Goal: Task Accomplishment & Management: Manage account settings

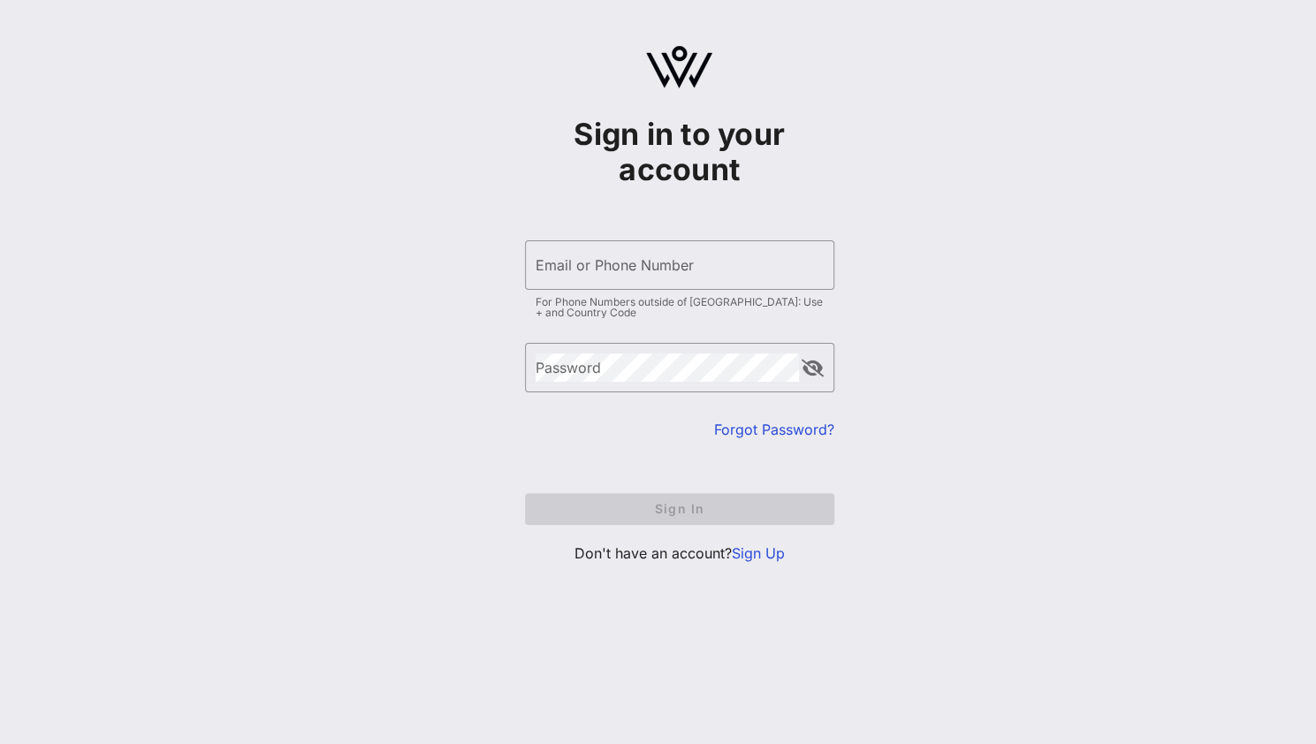
type input "[EMAIL_ADDRESS][DOMAIN_NAME]"
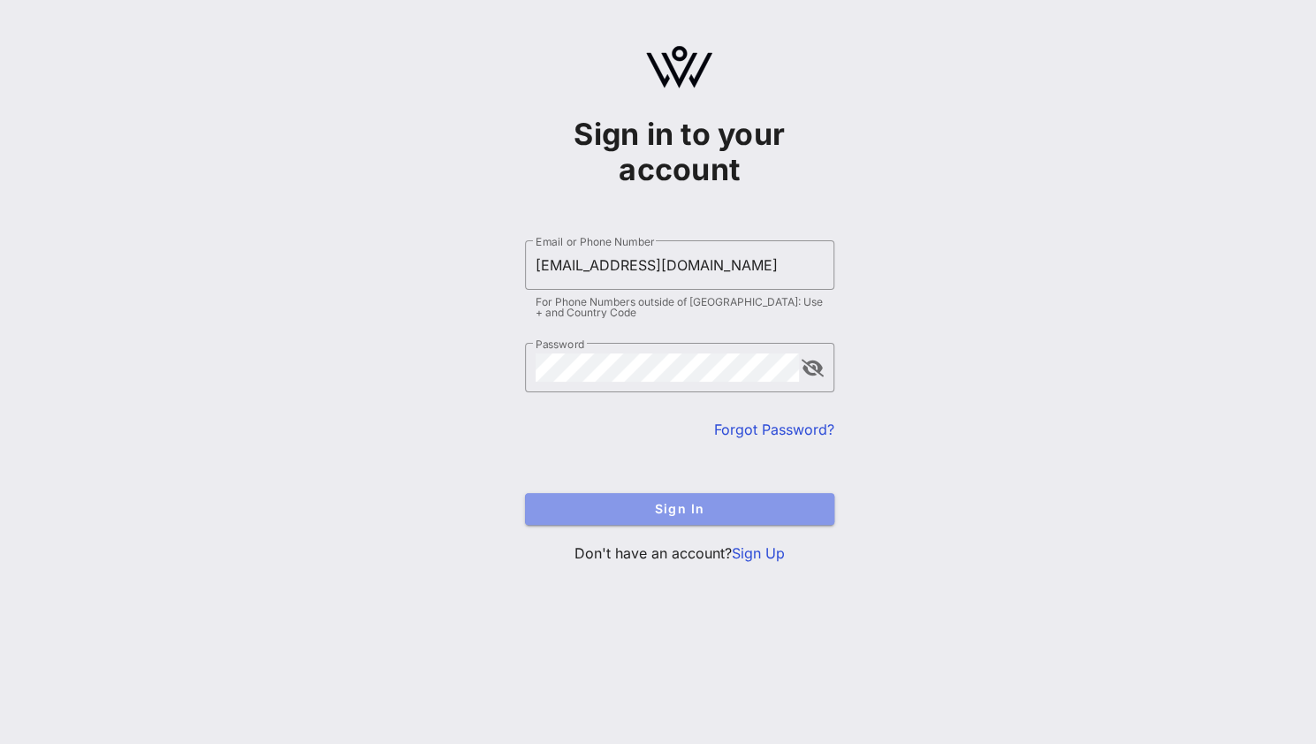
click at [652, 515] on span "Sign In" at bounding box center [679, 508] width 281 height 15
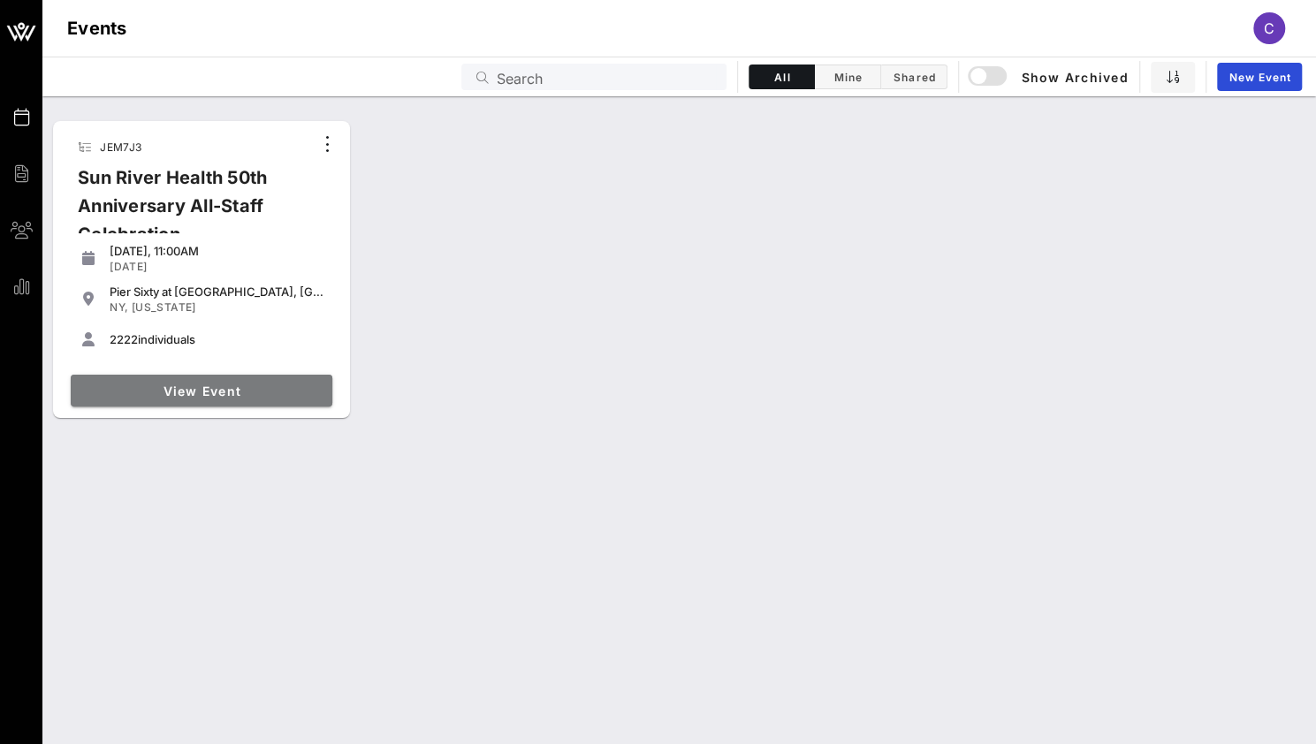
click at [234, 387] on span "View Event" at bounding box center [201, 391] width 247 height 15
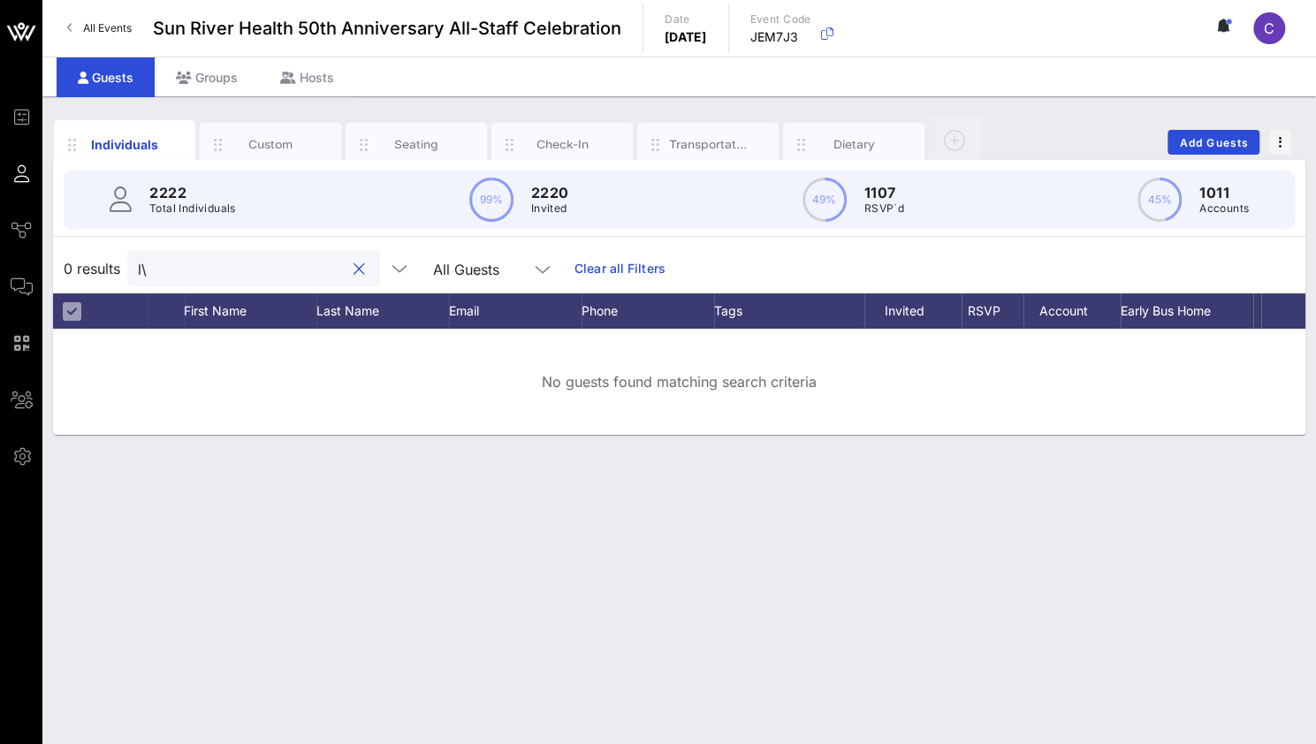
type input "l"
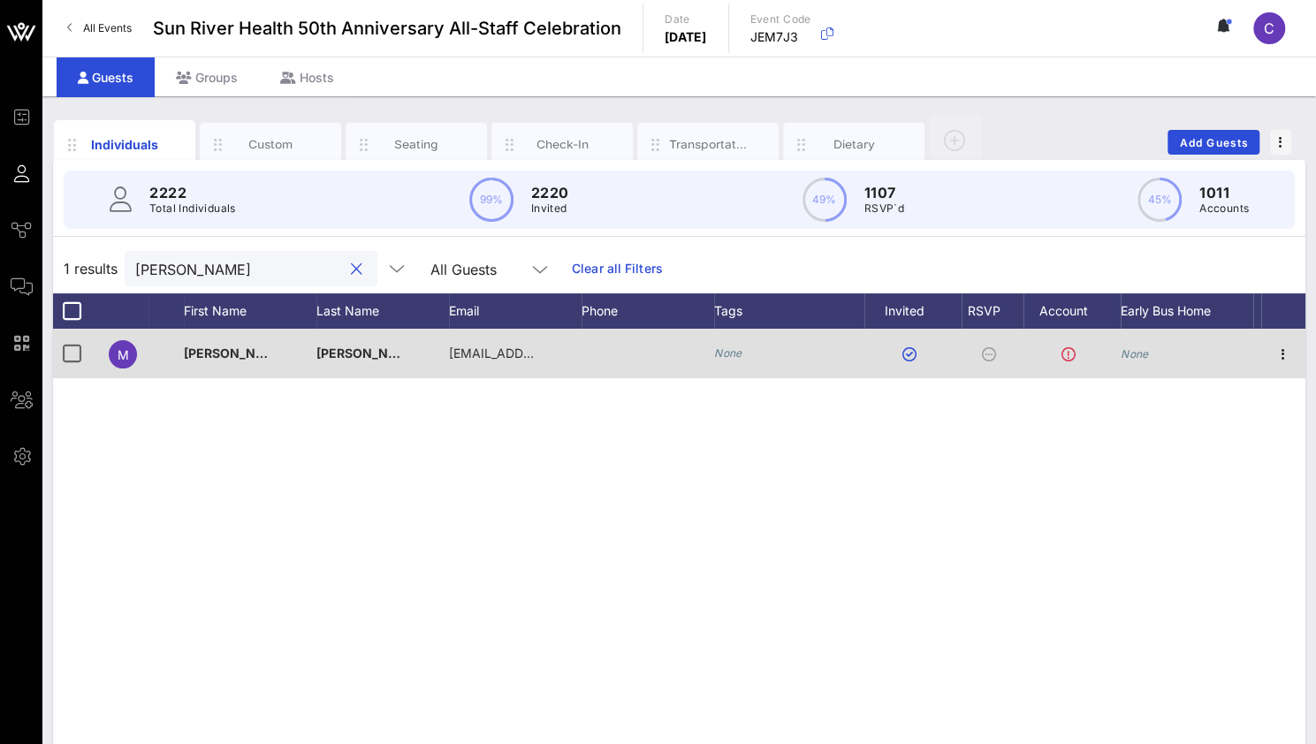
type input "miguel"
drag, startPoint x: 254, startPoint y: 347, endPoint x: 240, endPoint y: 361, distance: 18.7
click at [240, 361] on div "Miguela" at bounding box center [250, 364] width 133 height 70
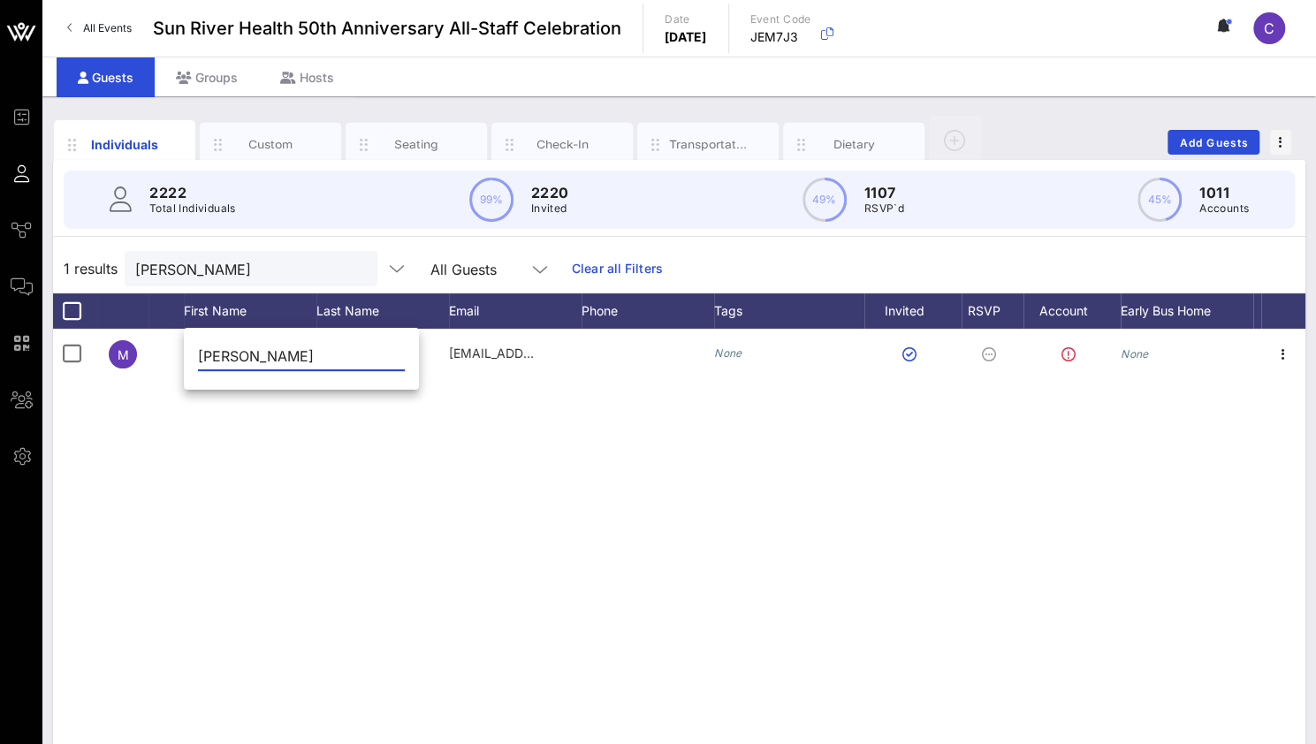
click at [297, 448] on div "M Miguela Reyes mireyes@sunriver.org None None" at bounding box center [679, 594] width 1252 height 530
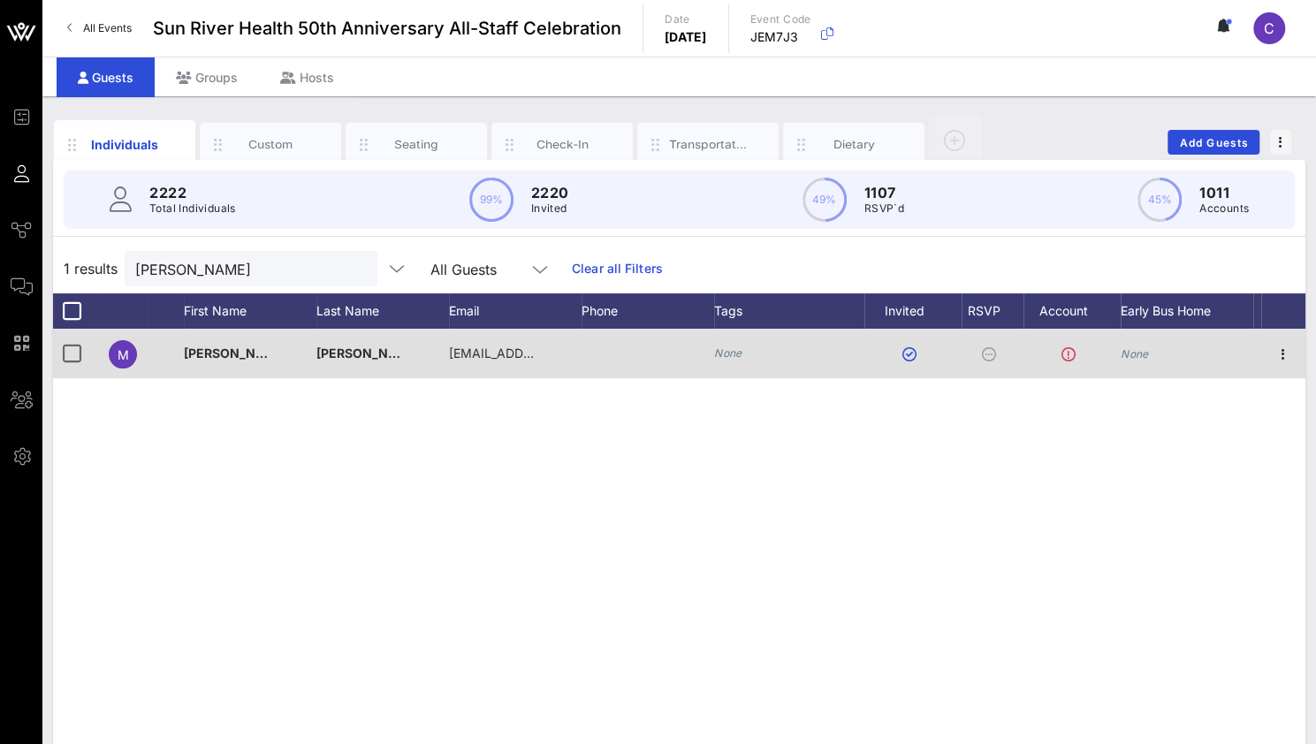
click at [203, 358] on span "Miguela" at bounding box center [236, 353] width 104 height 15
type input "Miguela"
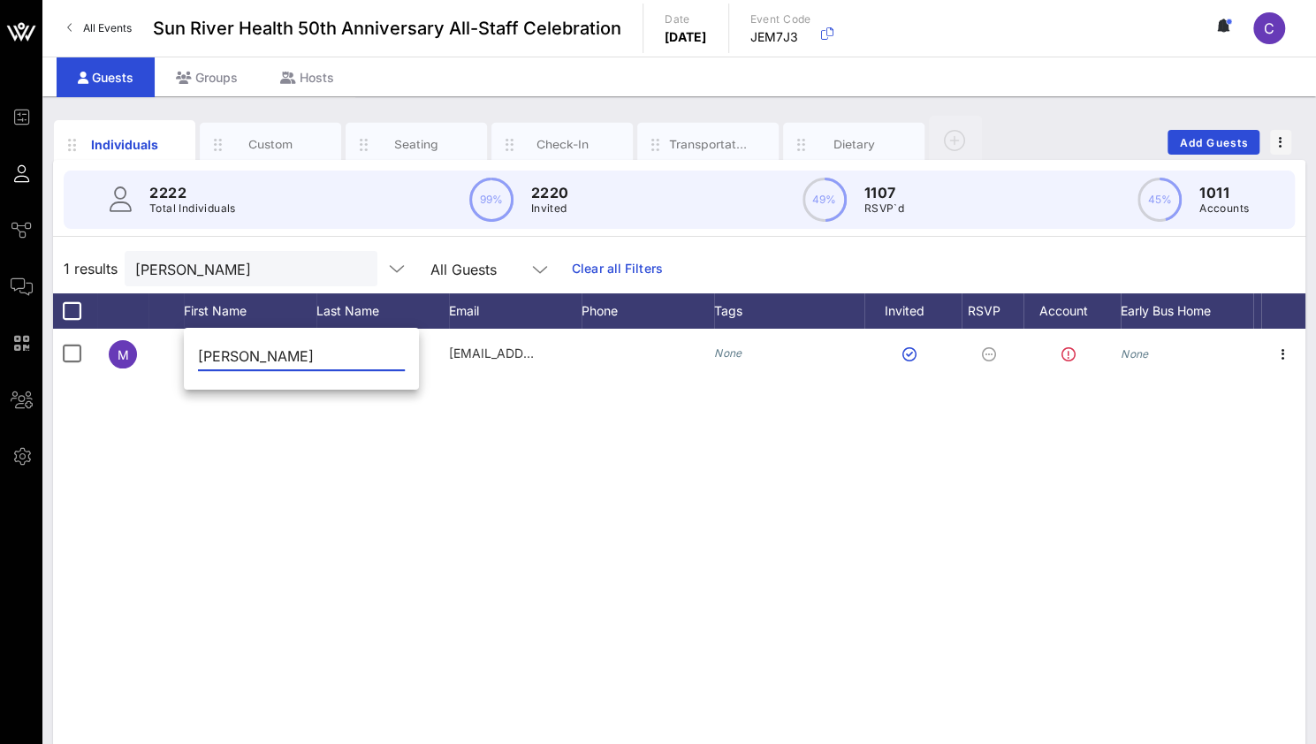
click at [161, 427] on div "M Miguela Reyes mireyes@sunriver.org None None" at bounding box center [679, 594] width 1252 height 530
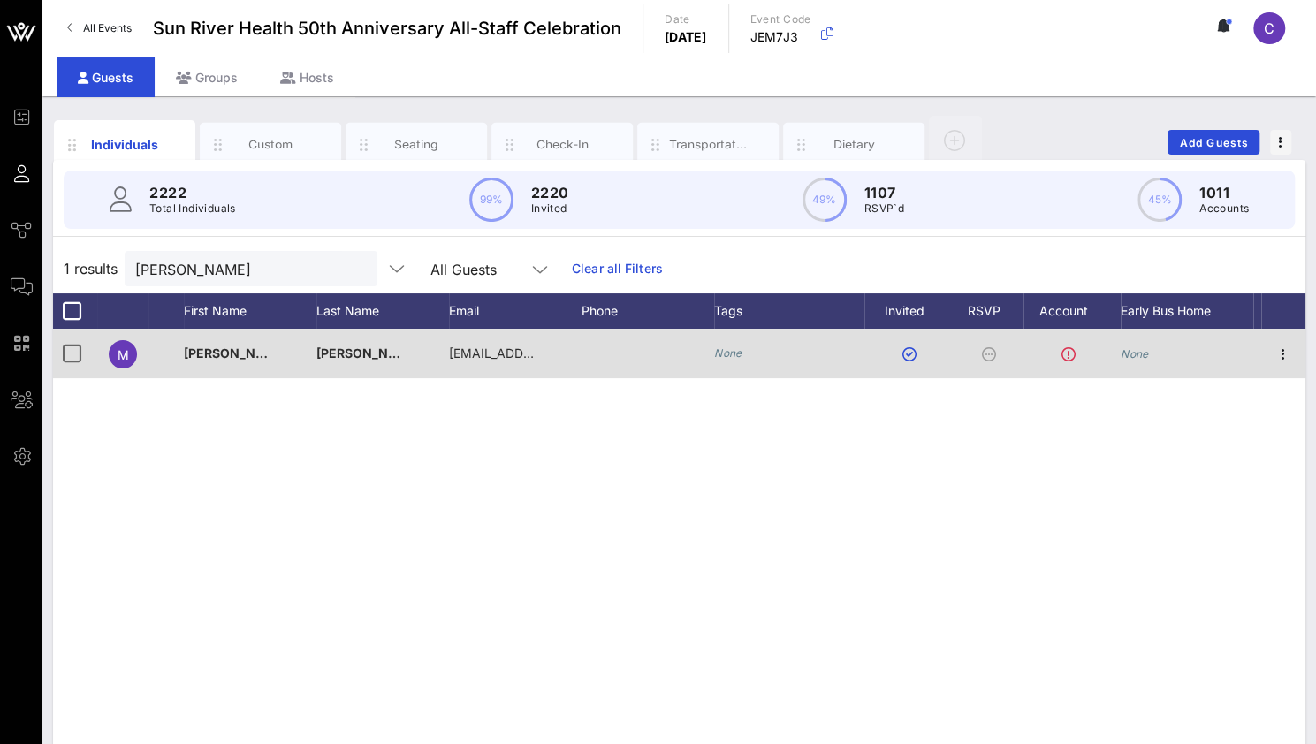
click at [110, 356] on div "M" at bounding box center [123, 354] width 28 height 28
click at [70, 357] on div at bounding box center [72, 354] width 30 height 30
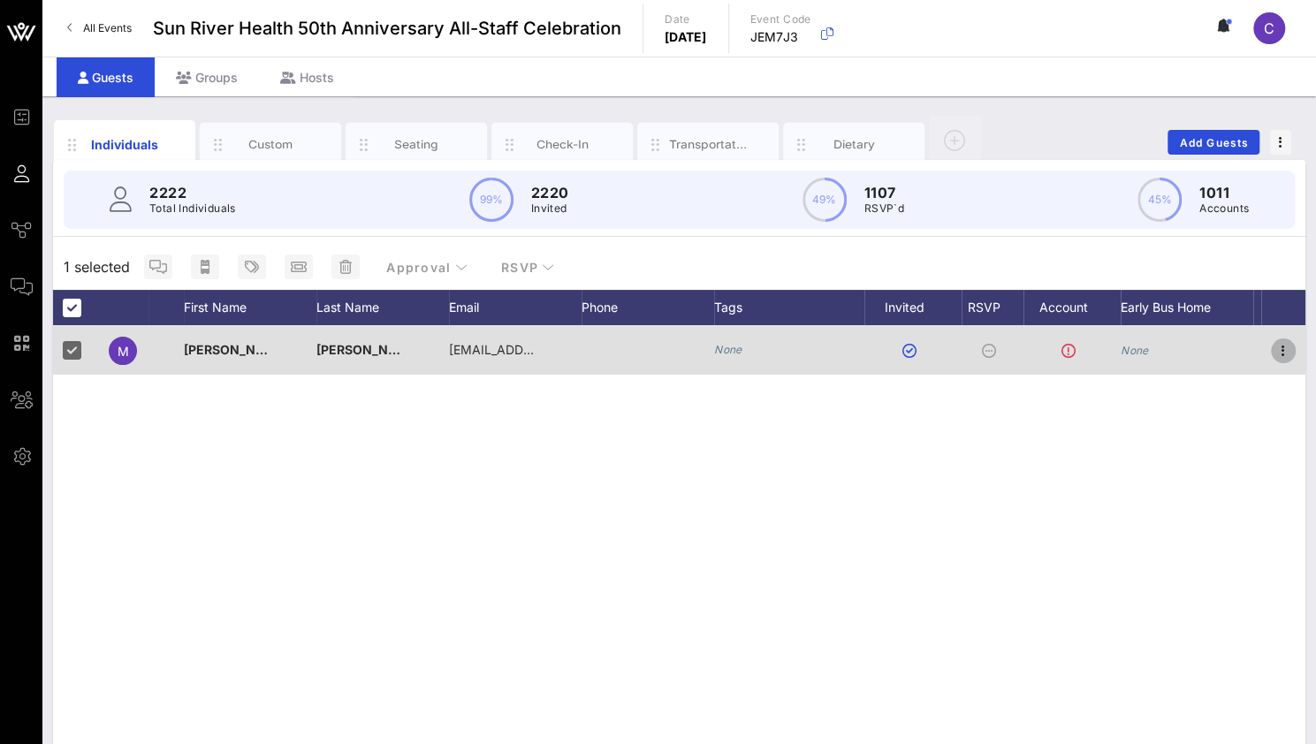
click at [1282, 355] on icon "button" at bounding box center [1283, 350] width 21 height 21
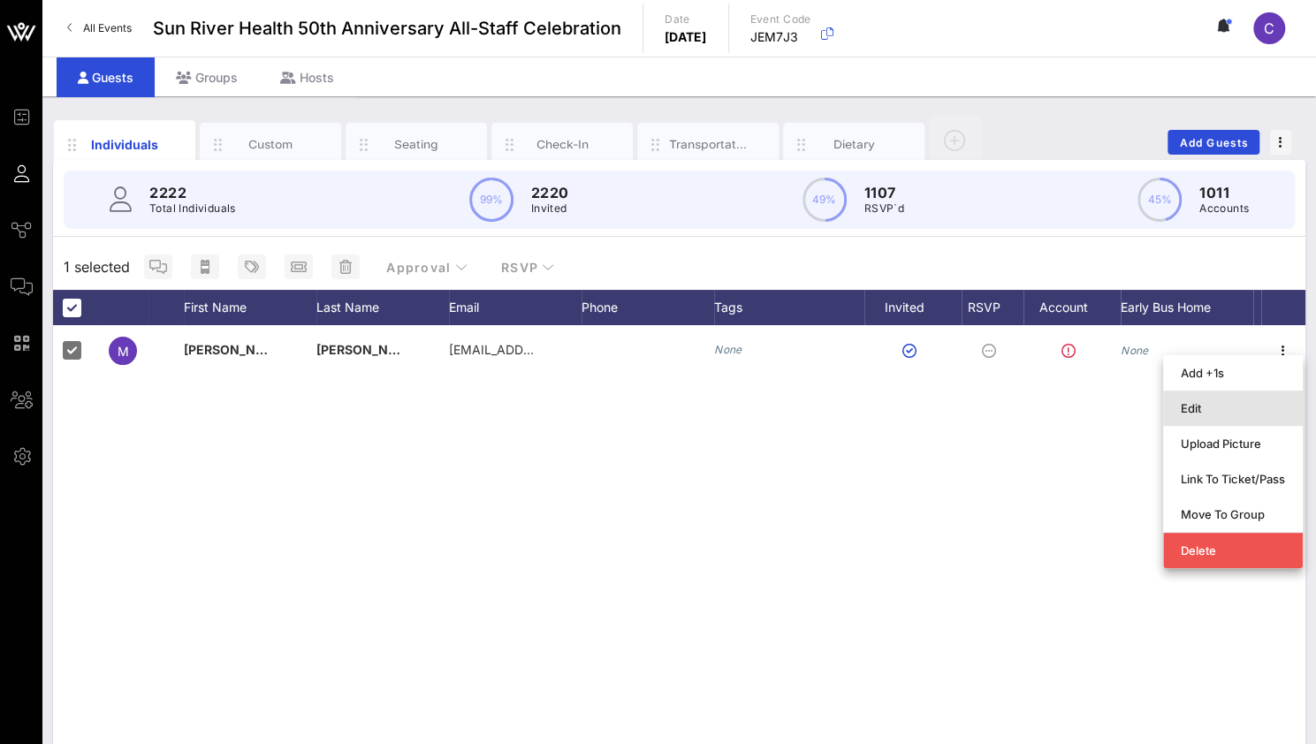
click at [1234, 406] on div "Edit" at bounding box center [1233, 408] width 104 height 14
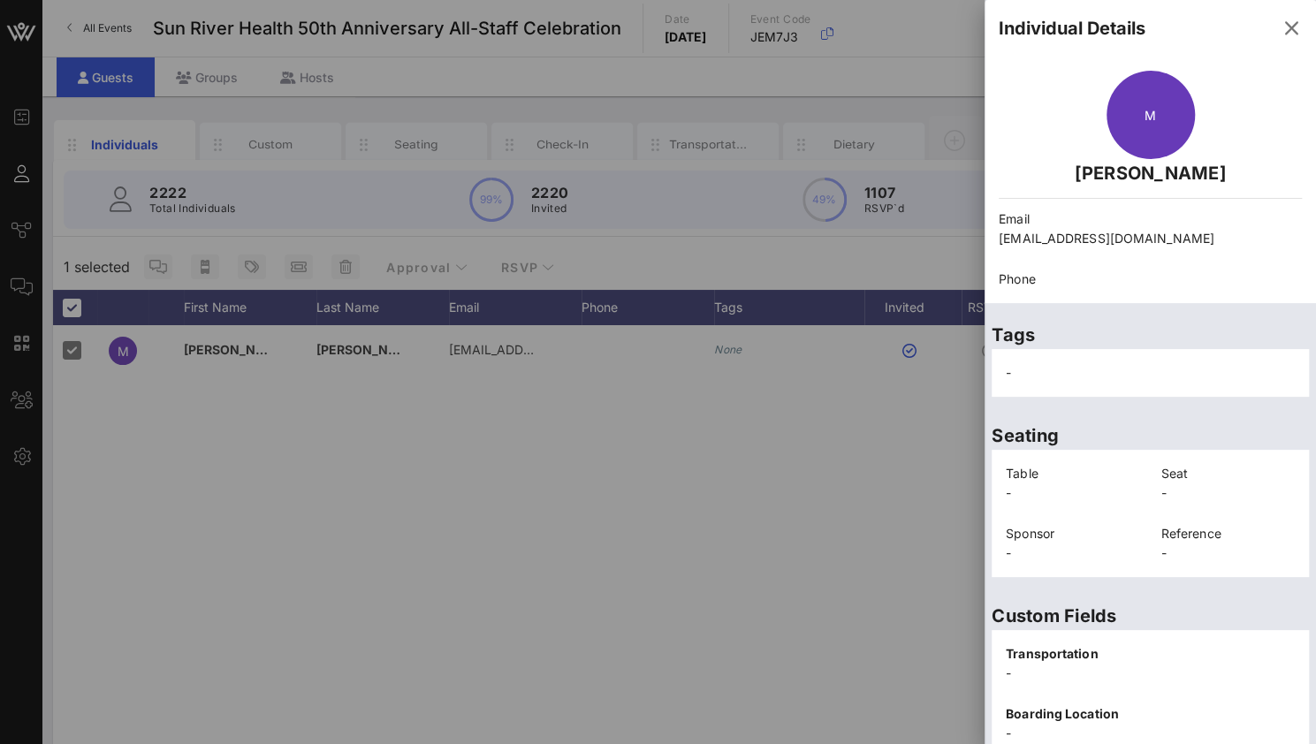
click at [1099, 367] on div "-" at bounding box center [1150, 373] width 310 height 41
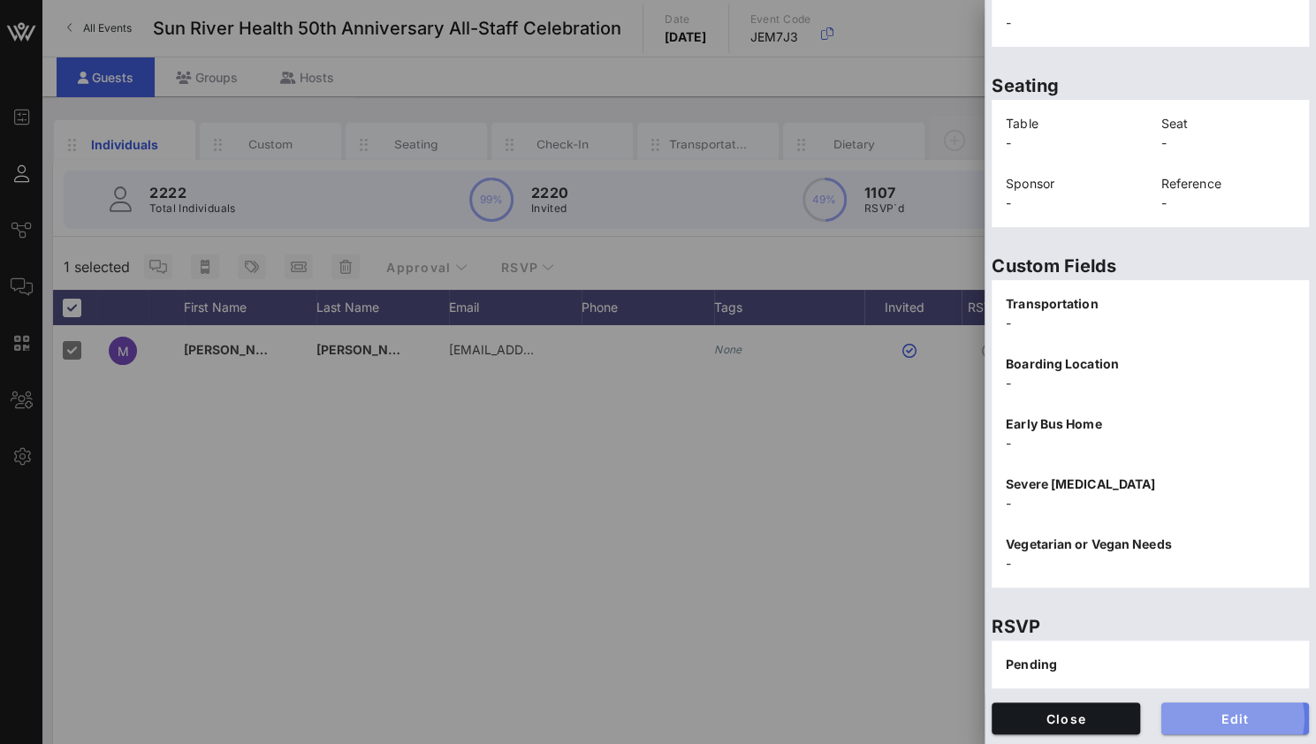
click at [1206, 724] on span "Edit" at bounding box center [1236, 719] width 120 height 15
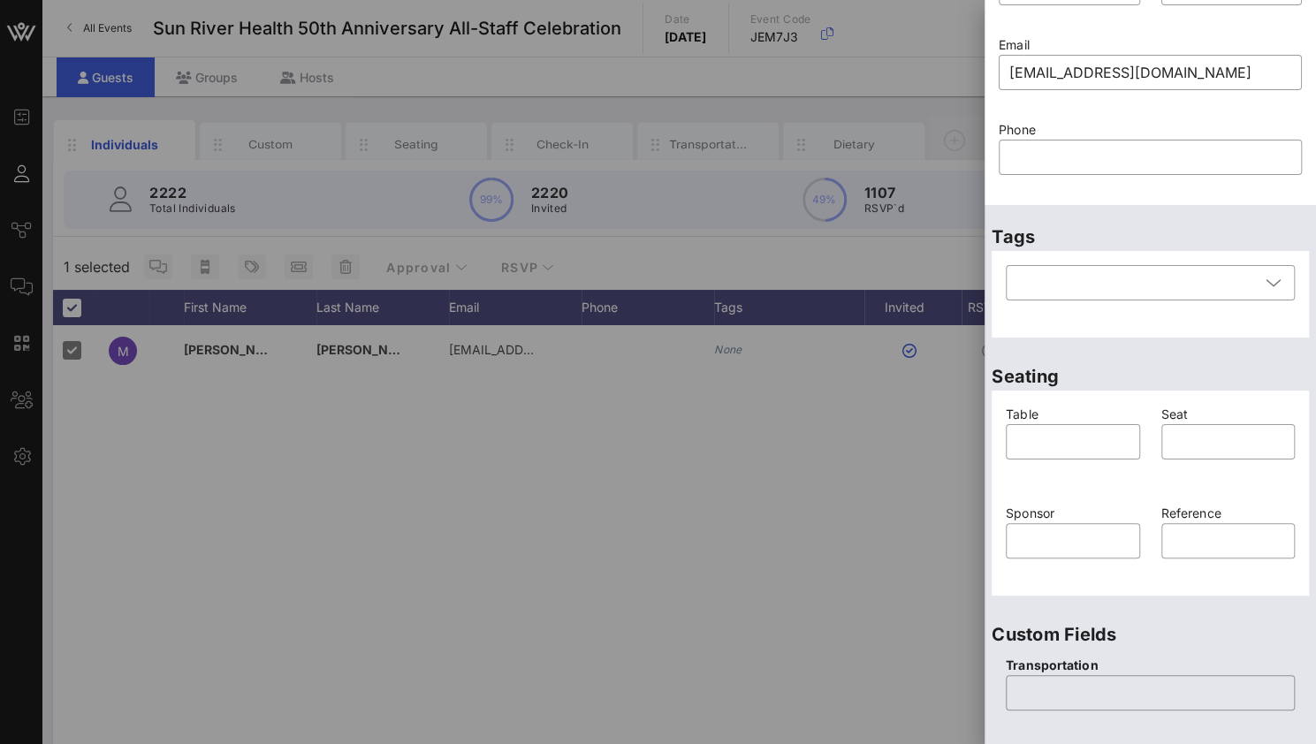
scroll to position [110, 0]
click at [1064, 278] on div at bounding box center [1137, 286] width 243 height 35
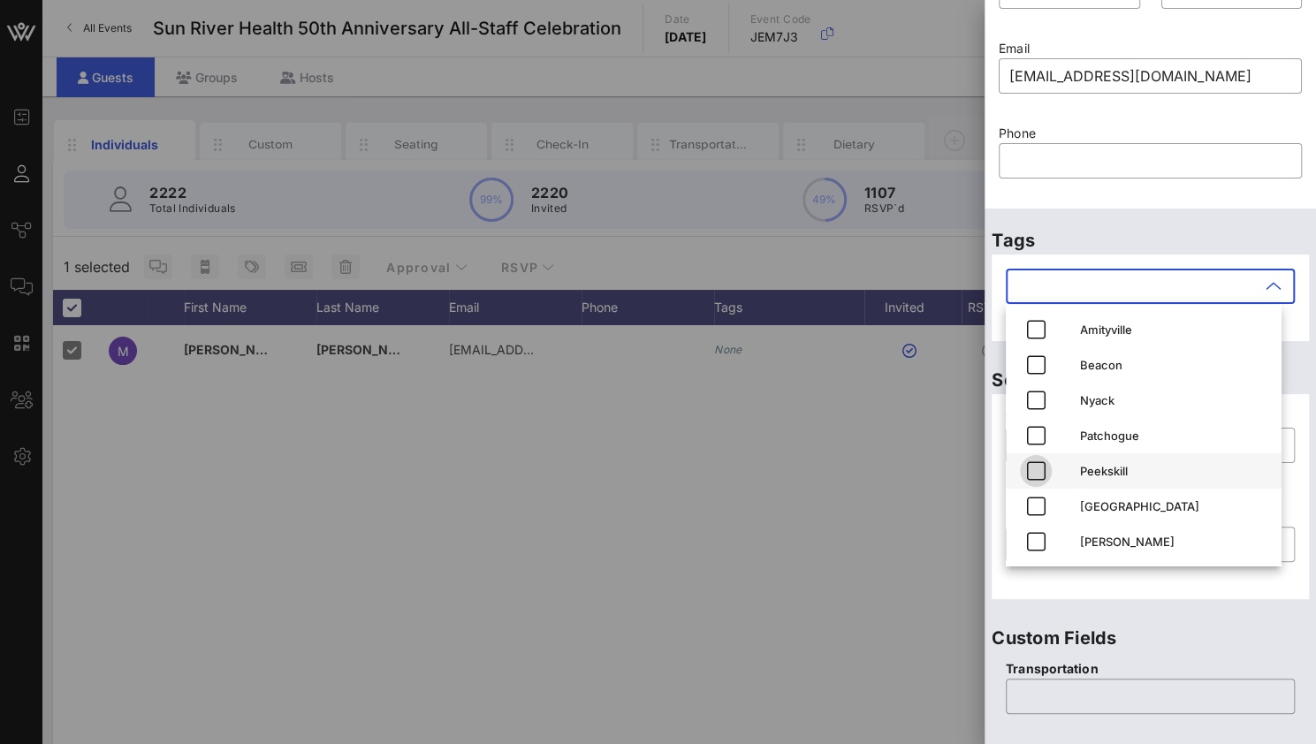
click at [1037, 473] on icon "button" at bounding box center [1035, 470] width 21 height 21
click at [1165, 203] on div "Phone ​" at bounding box center [1150, 162] width 324 height 85
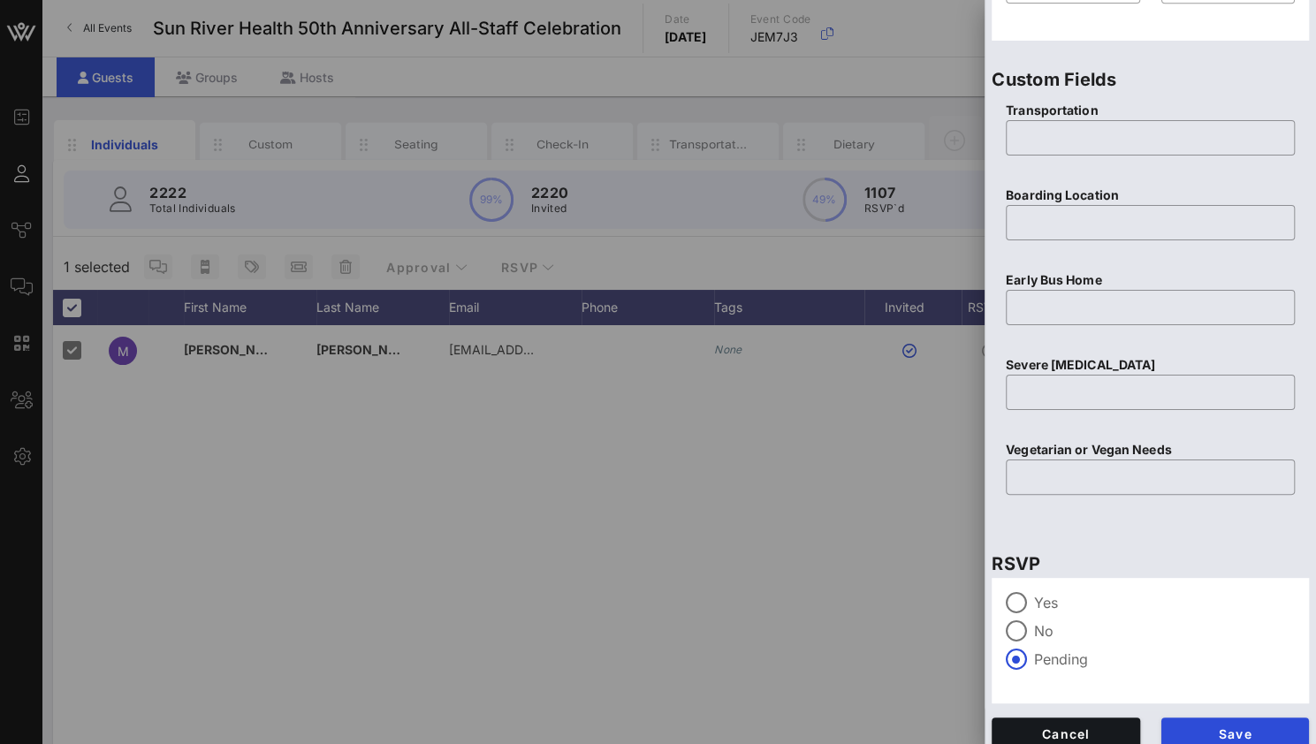
scroll to position [684, 0]
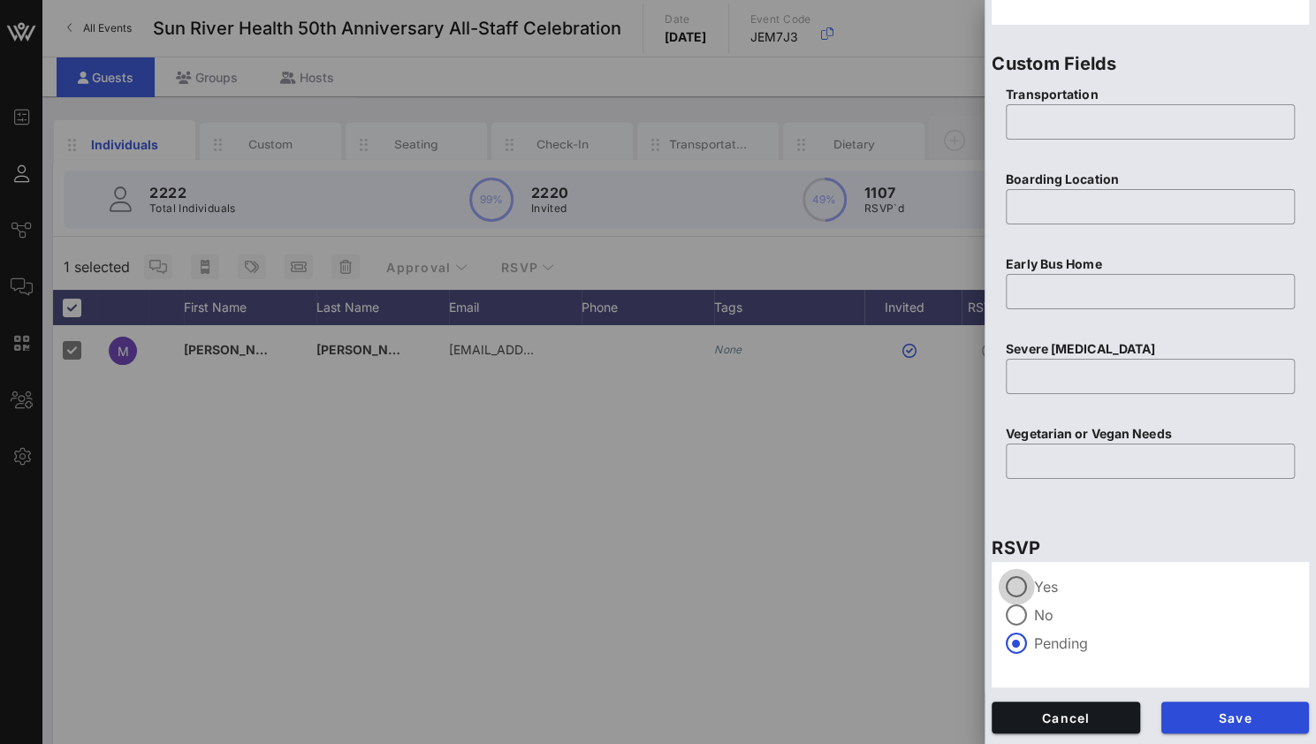
click at [1023, 575] on div at bounding box center [1016, 587] width 30 height 30
click at [1197, 725] on button "Save" at bounding box center [1235, 718] width 148 height 32
